Goal: Information Seeking & Learning: Learn about a topic

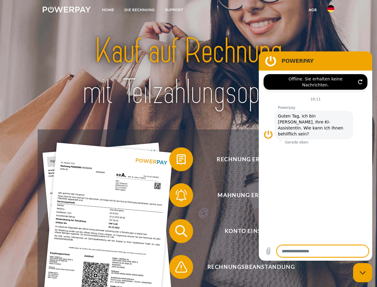
click at [67, 10] on img at bounding box center [67, 10] width 48 height 6
click at [331, 10] on img at bounding box center [330, 8] width 7 height 7
click at [313, 10] on link "agb" at bounding box center [313, 9] width 19 height 11
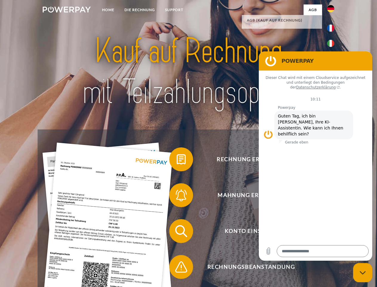
click at [177, 160] on span at bounding box center [172, 159] width 30 height 30
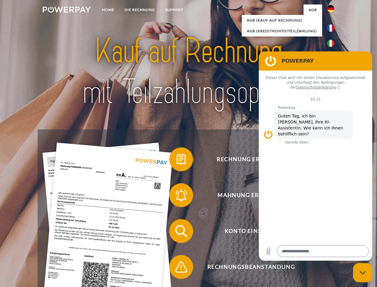
click at [177, 196] on span at bounding box center [172, 195] width 30 height 30
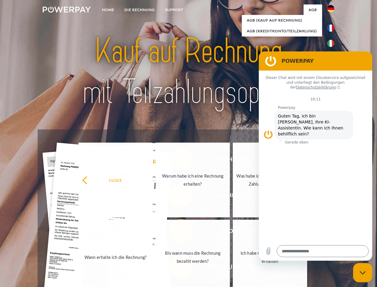
click at [177, 232] on link "Bis wann muss die Rechnung bezahlt werden?" at bounding box center [193, 256] width 74 height 75
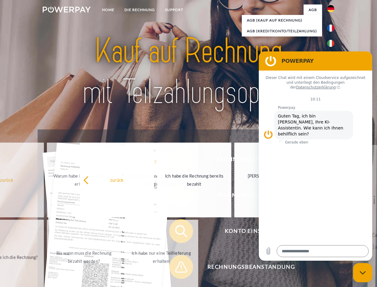
click at [177, 268] on span at bounding box center [172, 267] width 30 height 30
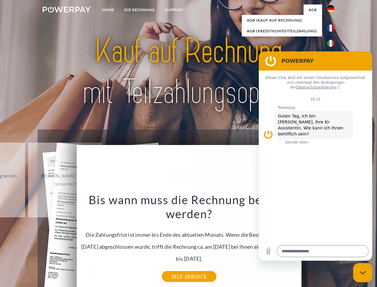
click at [363, 272] on icon "Messaging-Fenster schließen" at bounding box center [363, 273] width 6 height 4
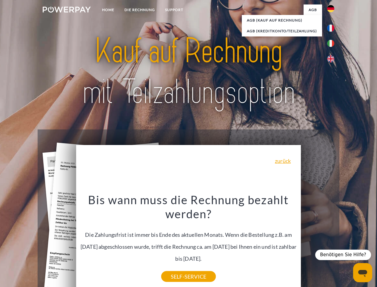
type textarea "*"
